Goal: Task Accomplishment & Management: Manage account settings

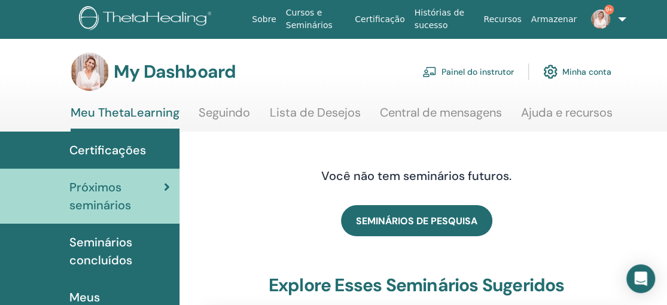
click at [480, 72] on link "Painel do instrutor" at bounding box center [469, 72] width 92 height 26
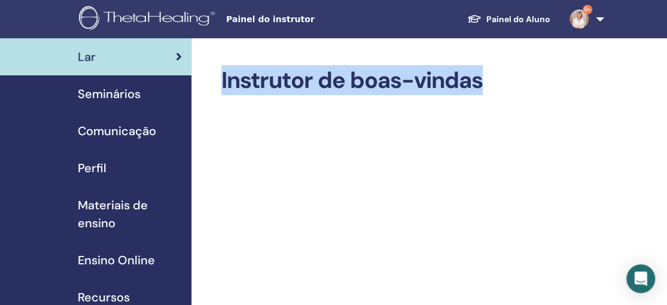
click at [129, 93] on span "Seminários" at bounding box center [109, 94] width 63 height 18
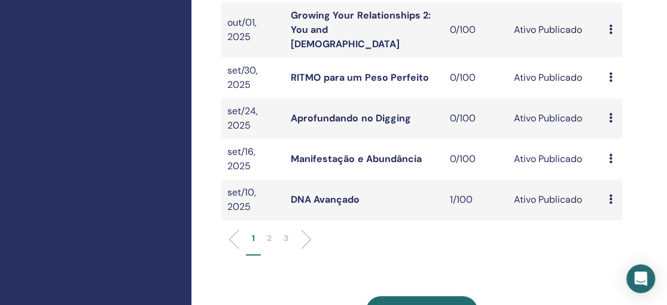
scroll to position [504, 0]
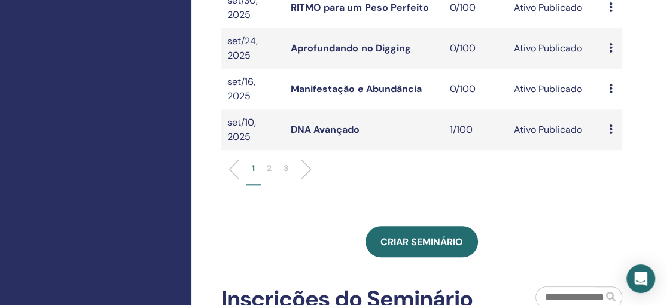
click at [268, 162] on p "2" at bounding box center [269, 168] width 5 height 13
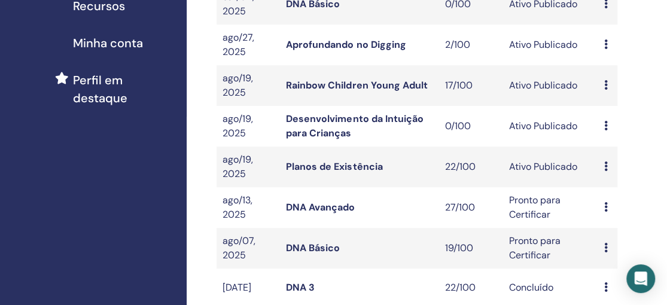
scroll to position [290, 5]
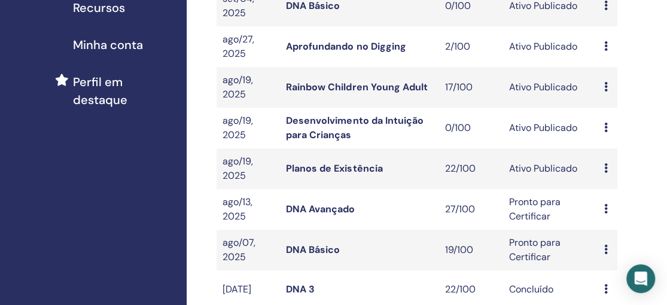
click at [358, 90] on link "Rainbow Children Young Adult" at bounding box center [356, 87] width 141 height 13
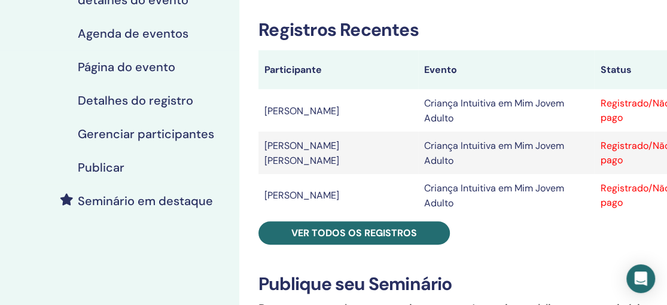
scroll to position [220, 0]
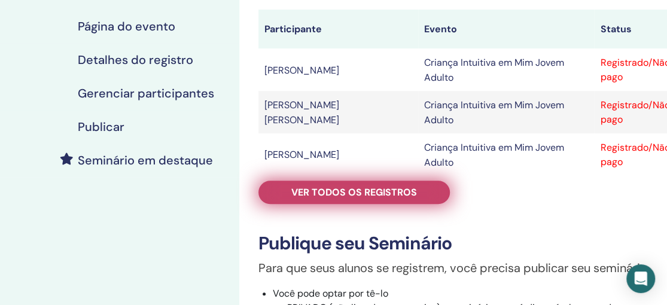
click at [400, 186] on font "Ver todos os registros" at bounding box center [354, 192] width 126 height 13
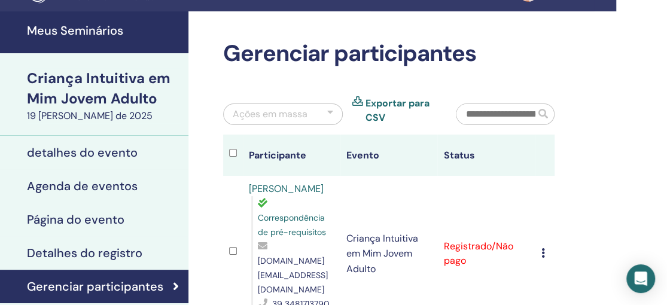
scroll to position [0, 51]
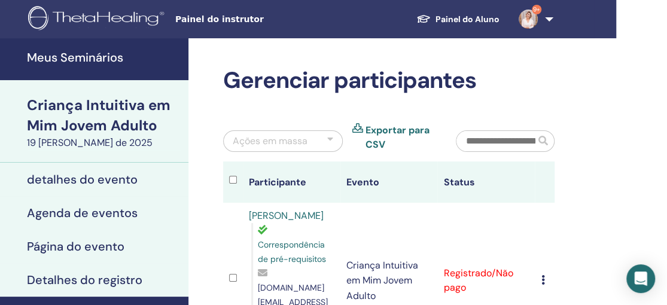
click at [92, 57] on font "Meus Seminários" at bounding box center [75, 58] width 96 height 16
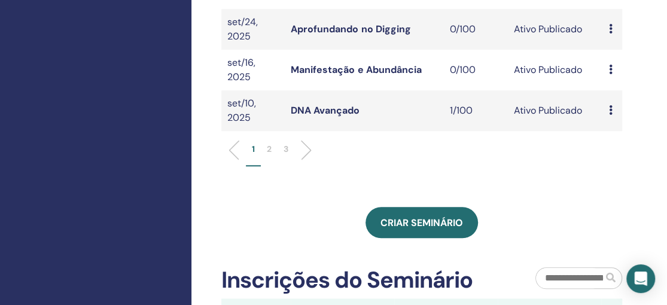
scroll to position [523, 0]
click at [269, 143] on p "2" at bounding box center [269, 149] width 5 height 13
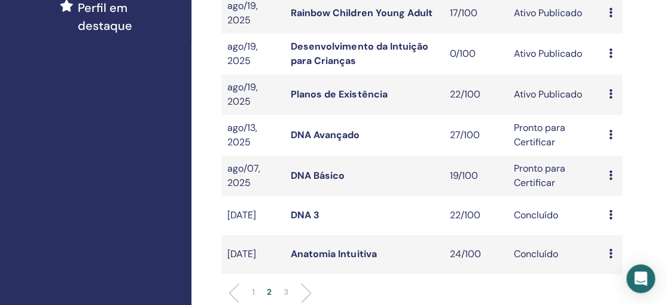
scroll to position [364, 0]
click at [330, 90] on link "Planos de Existência" at bounding box center [339, 94] width 96 height 13
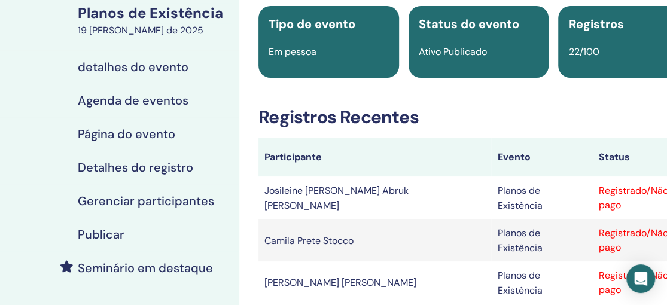
scroll to position [147, 0]
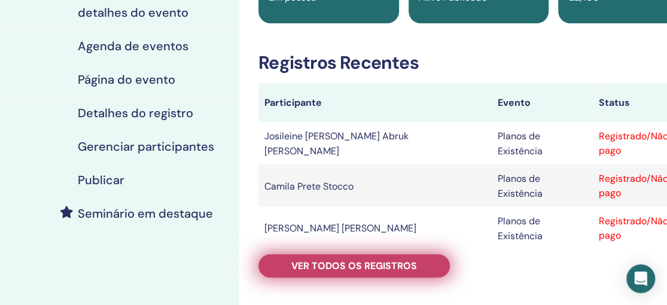
click at [390, 260] on font "Ver todos os registros" at bounding box center [354, 266] width 126 height 13
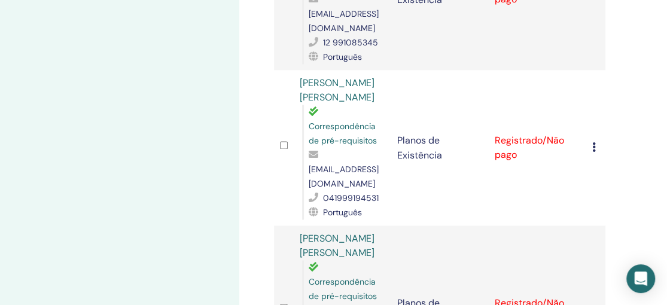
scroll to position [814, 0]
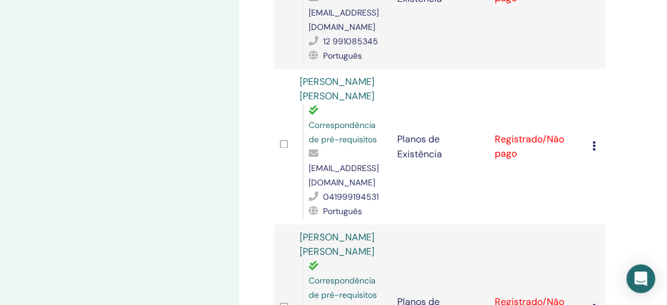
click at [390, 224] on td "[PERSON_NAME] [PERSON_NAME] Correspondência de pré-requisitos [PERSON_NAME][EMA…" at bounding box center [343, 309] width 98 height 170
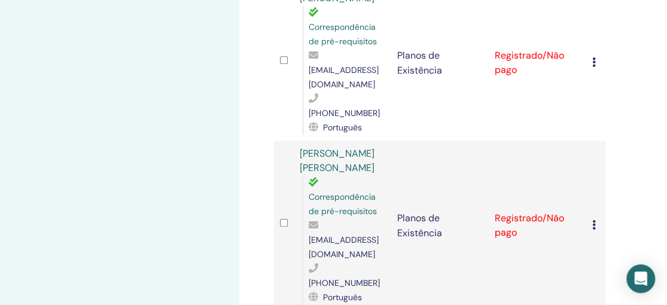
scroll to position [2794, 1]
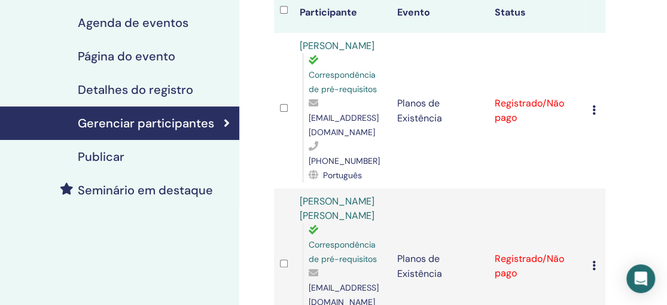
scroll to position [171, 0]
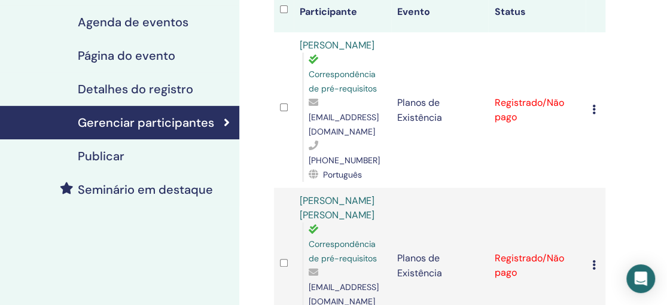
click at [323, 223] on div "Correspondência de pré-requisitos" at bounding box center [347, 244] width 77 height 43
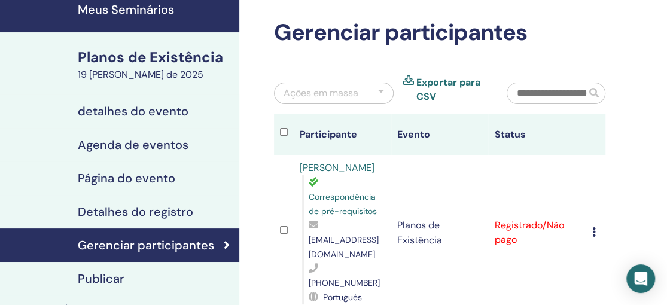
scroll to position [0, 0]
